Goal: Navigation & Orientation: Find specific page/section

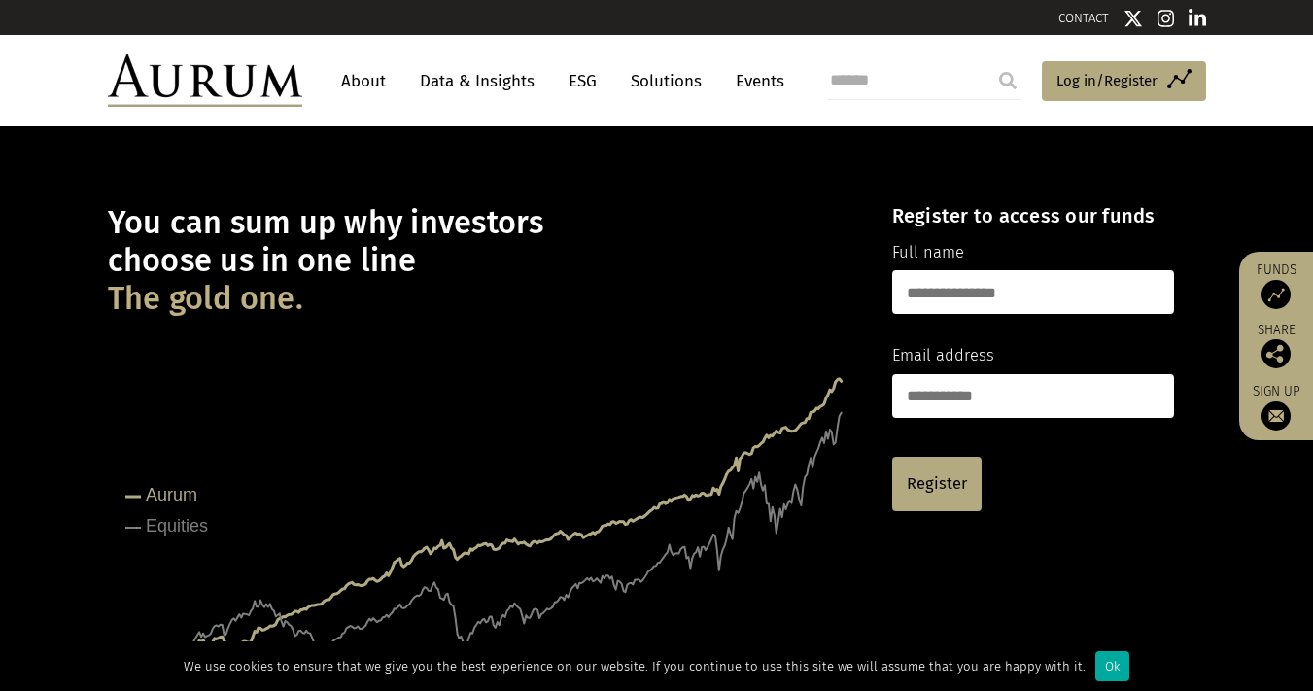
click at [363, 78] on link "About" at bounding box center [364, 81] width 64 height 36
click at [362, 80] on link "About" at bounding box center [364, 81] width 64 height 36
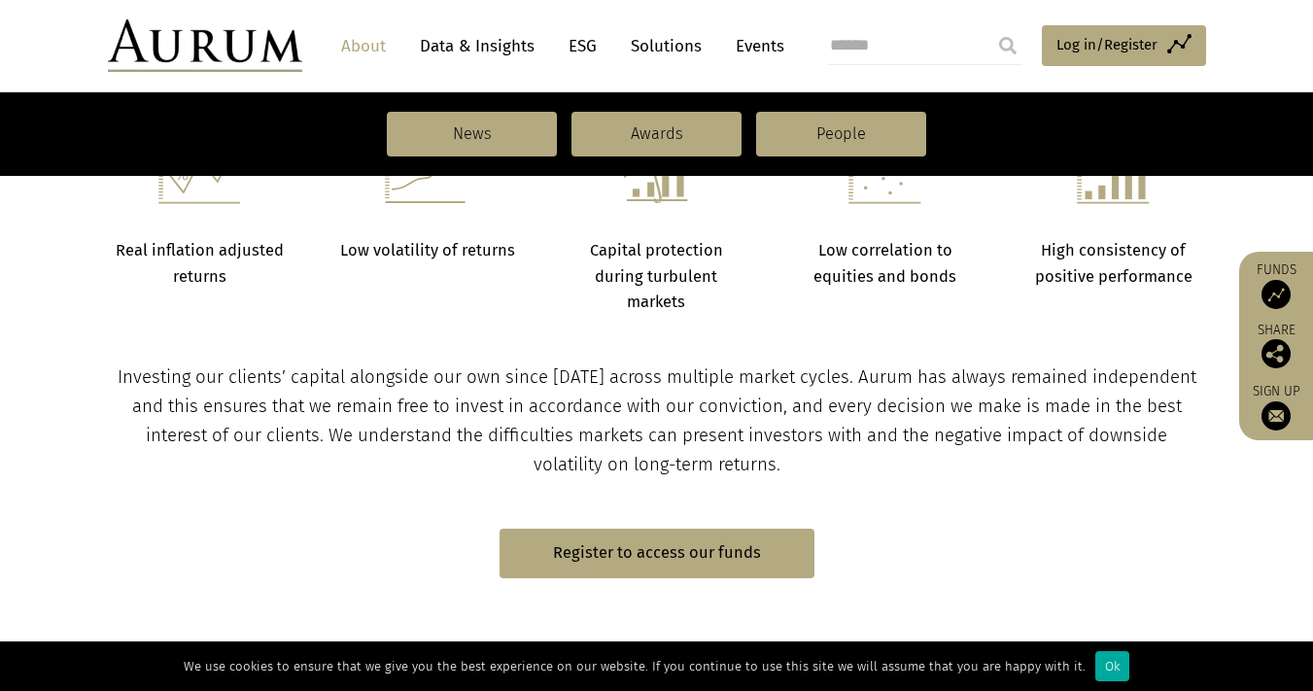
scroll to position [869, 0]
